Goal: Information Seeking & Learning: Check status

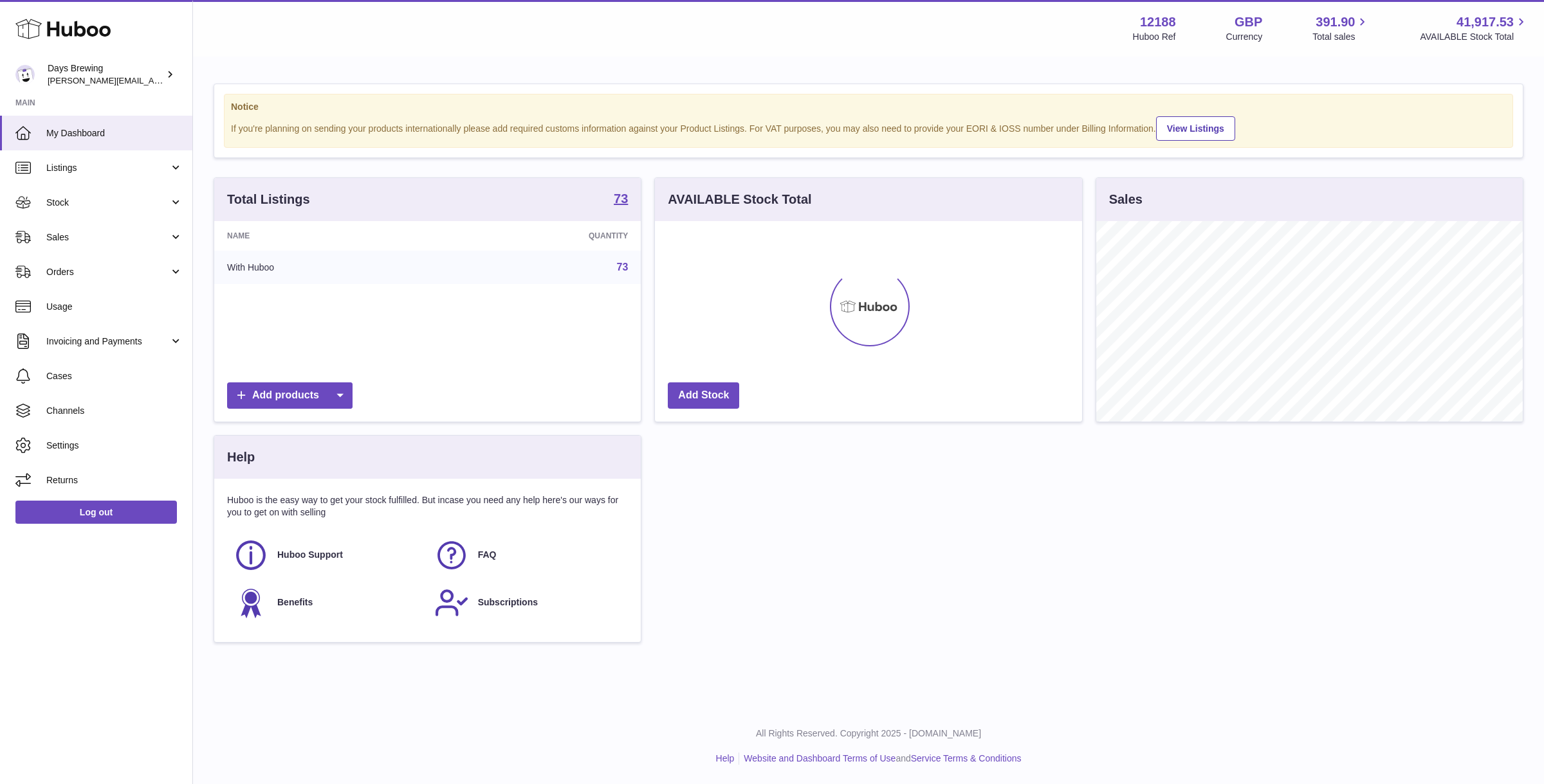
scroll to position [200, 426]
click at [70, 199] on span "Stock" at bounding box center [107, 202] width 123 height 12
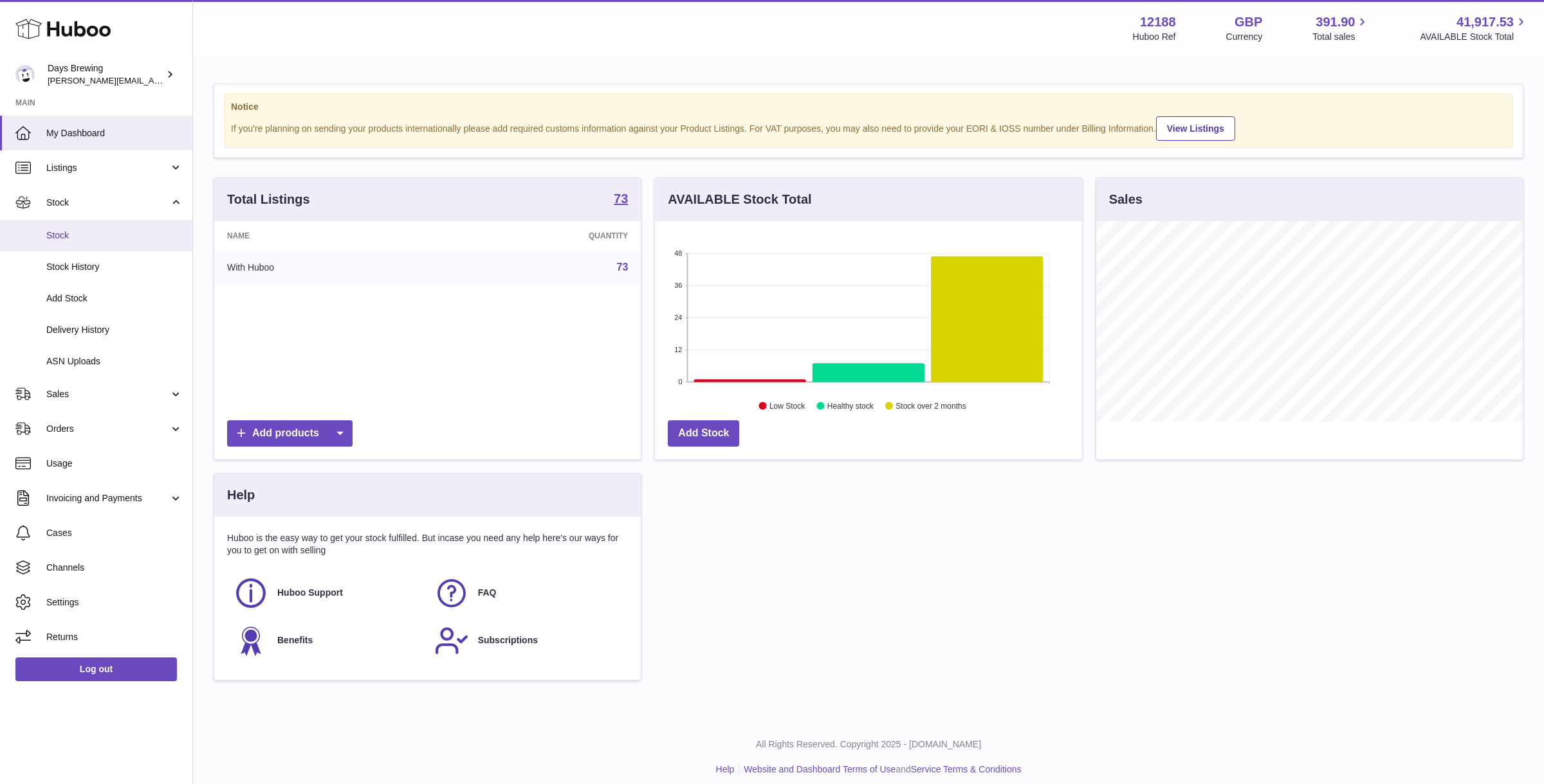
click at [66, 235] on span "Stock" at bounding box center [115, 235] width 137 height 12
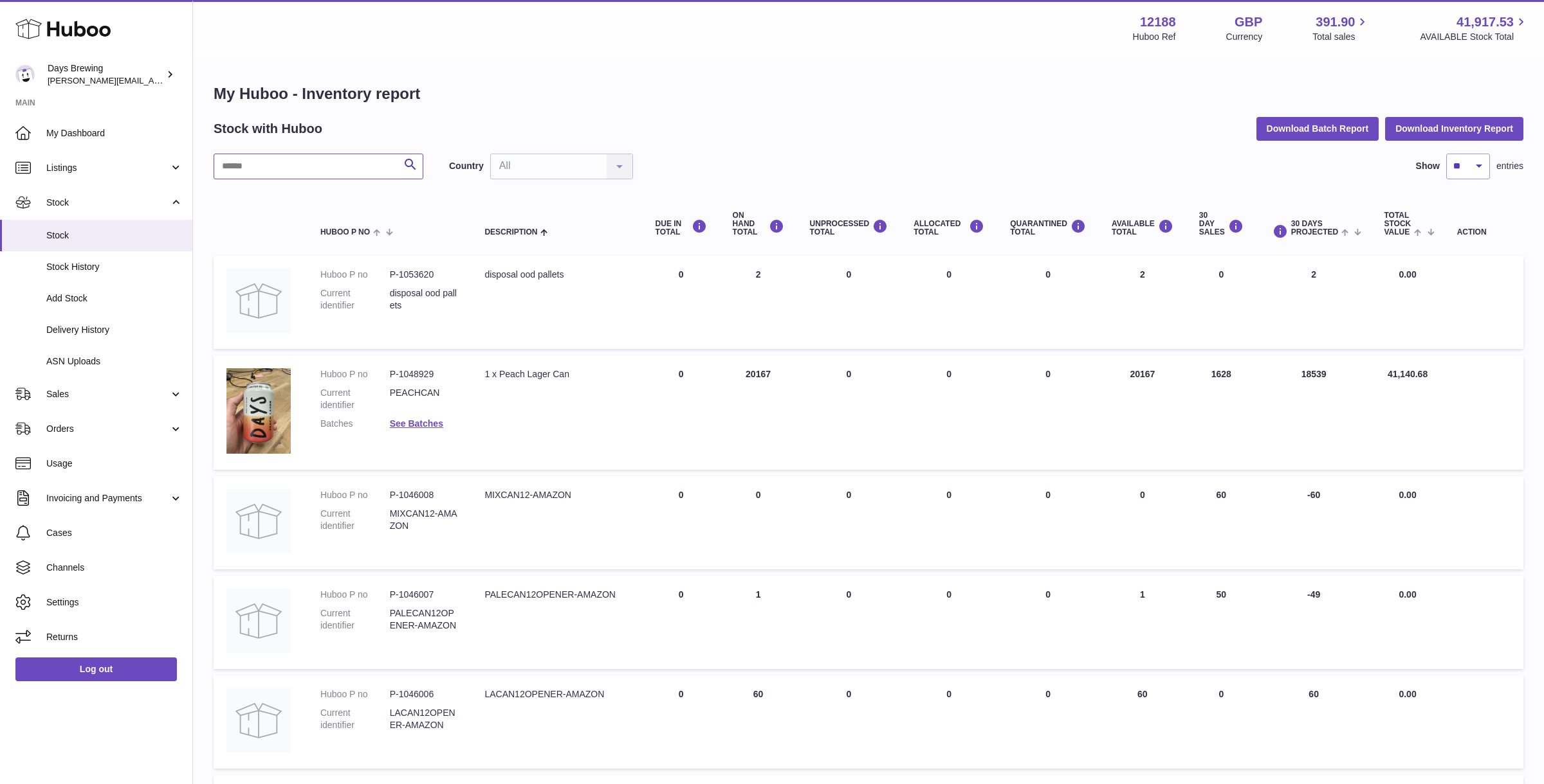
click at [335, 165] on input "text" at bounding box center [318, 167] width 210 height 25
type input "*******"
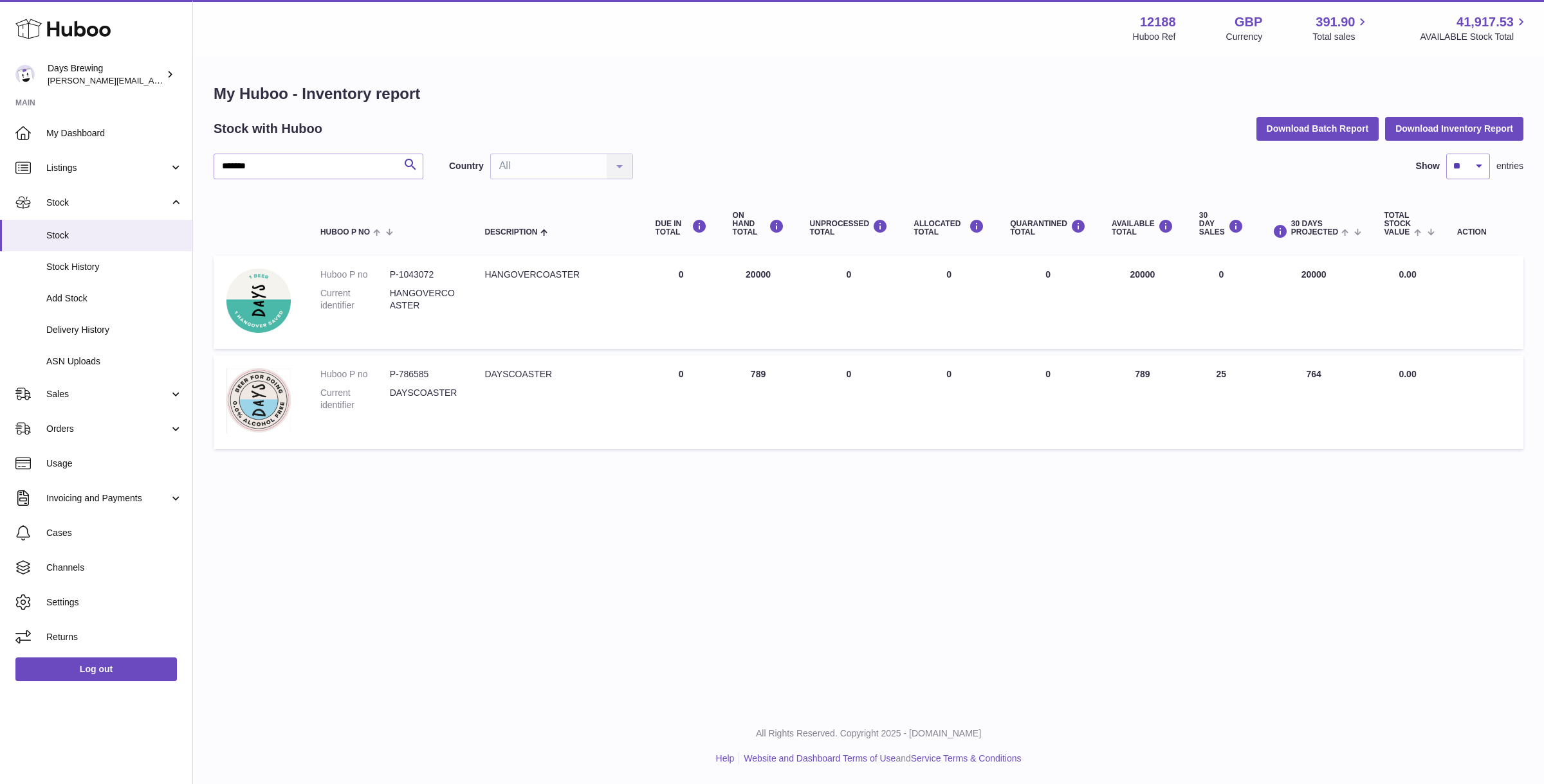
click at [1311, 276] on td "30 DAYS PROJECTED 20000" at bounding box center [1314, 302] width 115 height 93
click at [253, 307] on img at bounding box center [259, 300] width 65 height 65
click at [277, 405] on img at bounding box center [259, 401] width 65 height 65
drag, startPoint x: 1121, startPoint y: 370, endPoint x: 1168, endPoint y: 375, distance: 47.3
click at [1168, 375] on td "AVAILABLE Total 789" at bounding box center [1142, 402] width 87 height 94
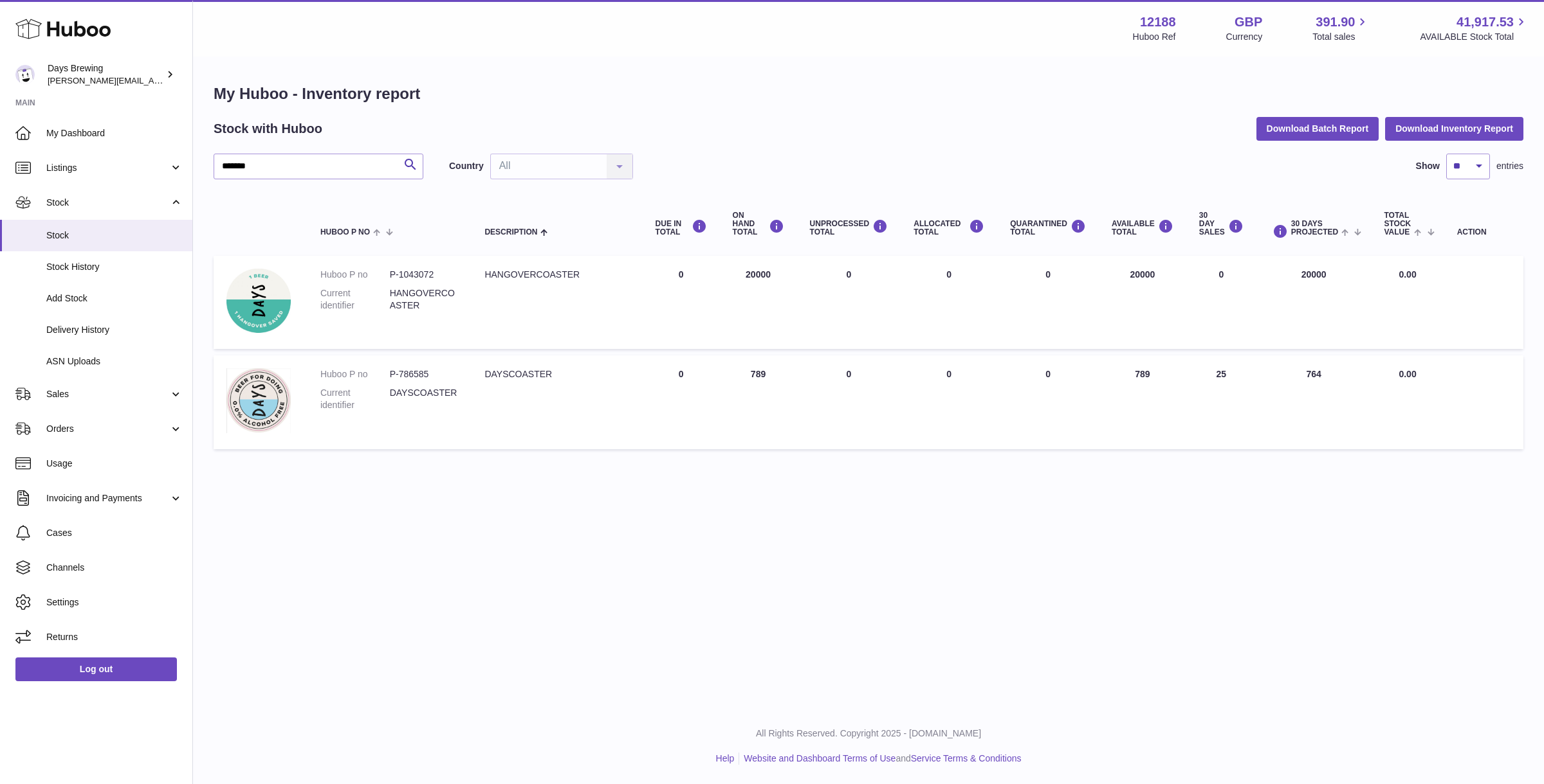
click at [1193, 427] on td "30 DAY SALES 25" at bounding box center [1221, 402] width 70 height 94
click at [262, 288] on img at bounding box center [259, 300] width 65 height 65
click at [1188, 561] on div "Menu Huboo 12188 Huboo Ref GBP Currency 391.90 Total sales 41,917.53 AVAILABLE …" at bounding box center [868, 354] width 1351 height 708
click at [1174, 518] on div "Menu Huboo 12188 Huboo Ref GBP Currency 391.90 Total sales 41,917.53 AVAILABLE …" at bounding box center [868, 354] width 1351 height 708
